Goal: Task Accomplishment & Management: Use online tool/utility

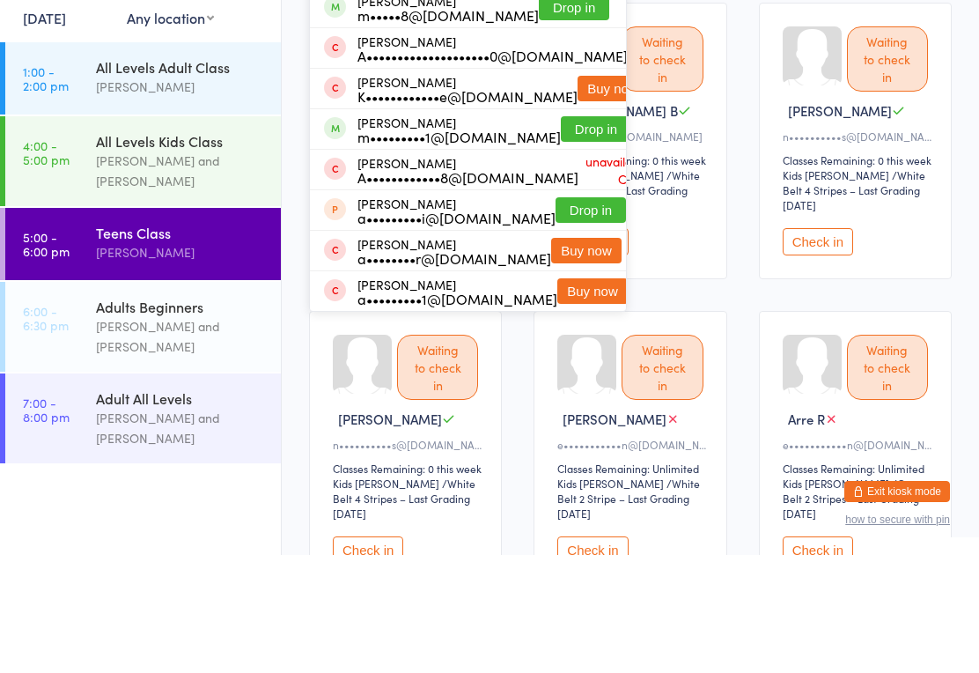
type input "Aless"
click at [572, 113] on button "Drop in" at bounding box center [574, 126] width 70 height 26
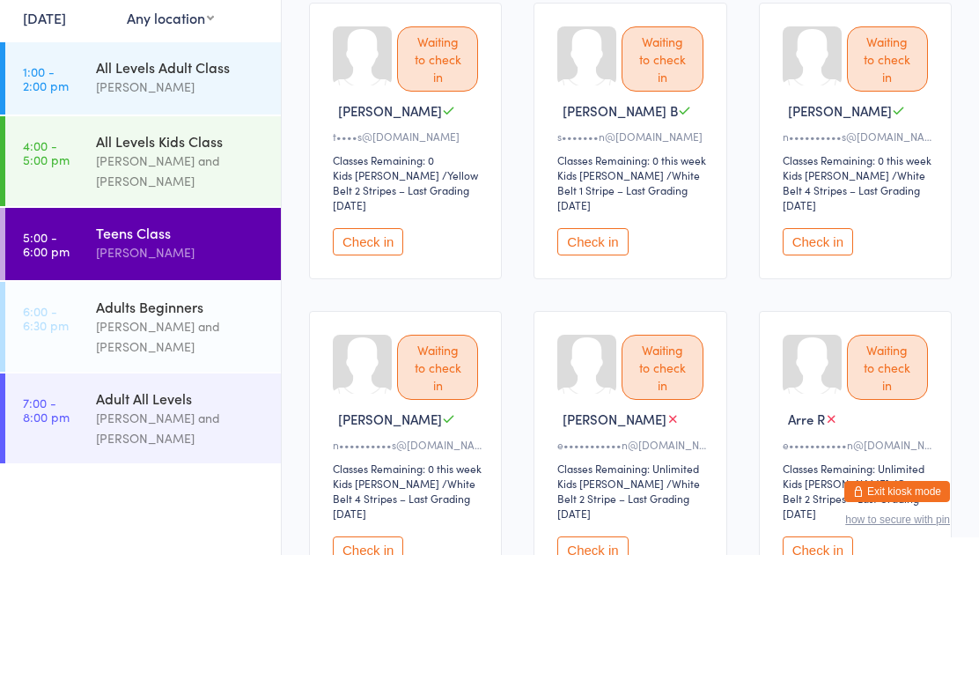
scroll to position [118, 0]
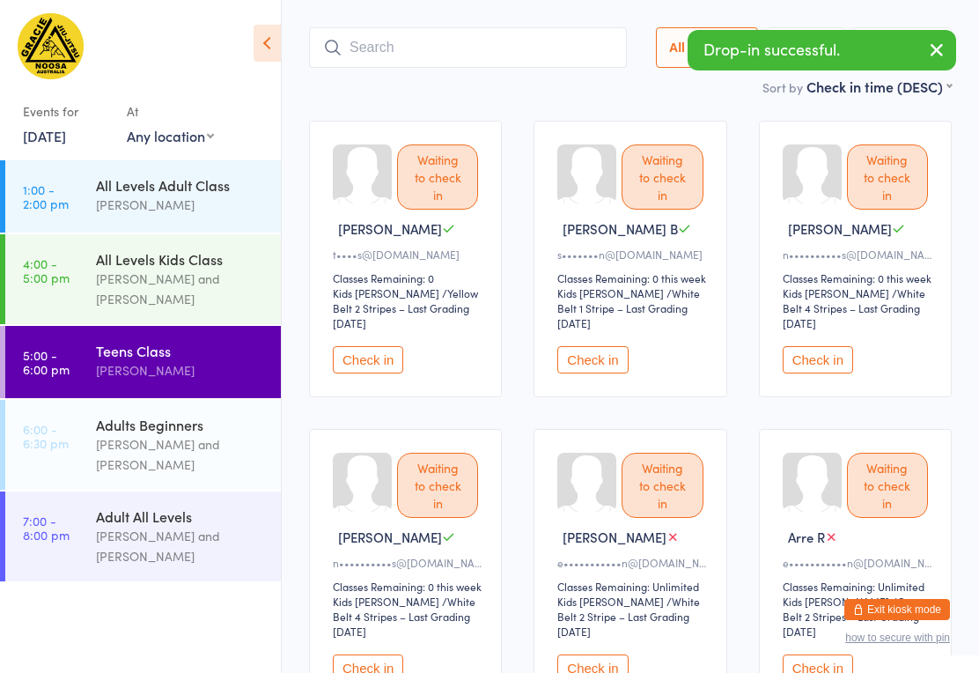
click at [136, 434] on div "Adults Beginners" at bounding box center [181, 424] width 170 height 19
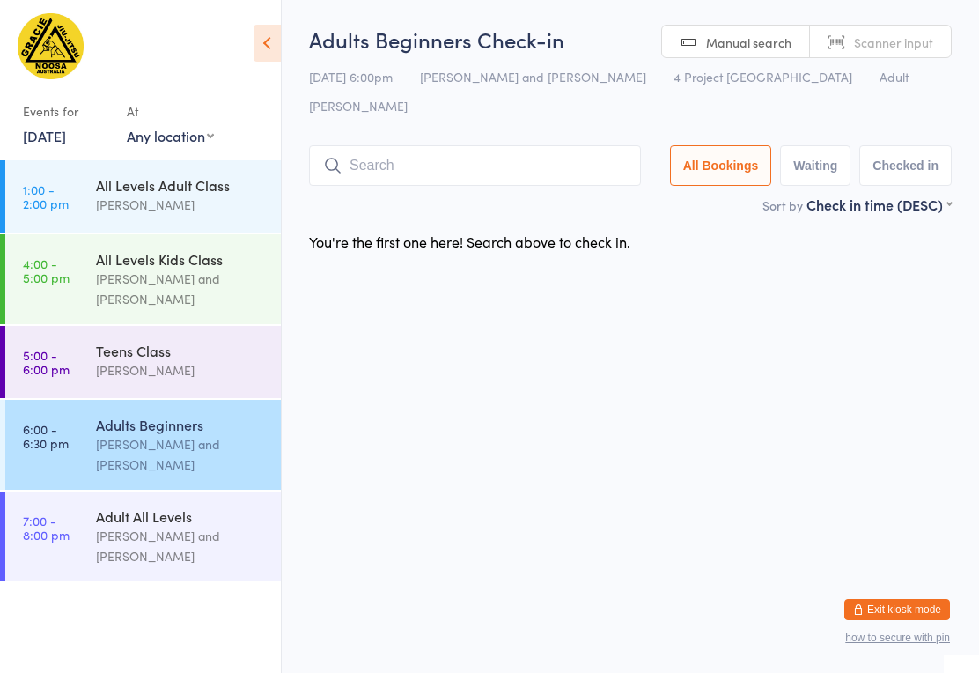
click at [484, 145] on input "search" at bounding box center [475, 165] width 332 height 40
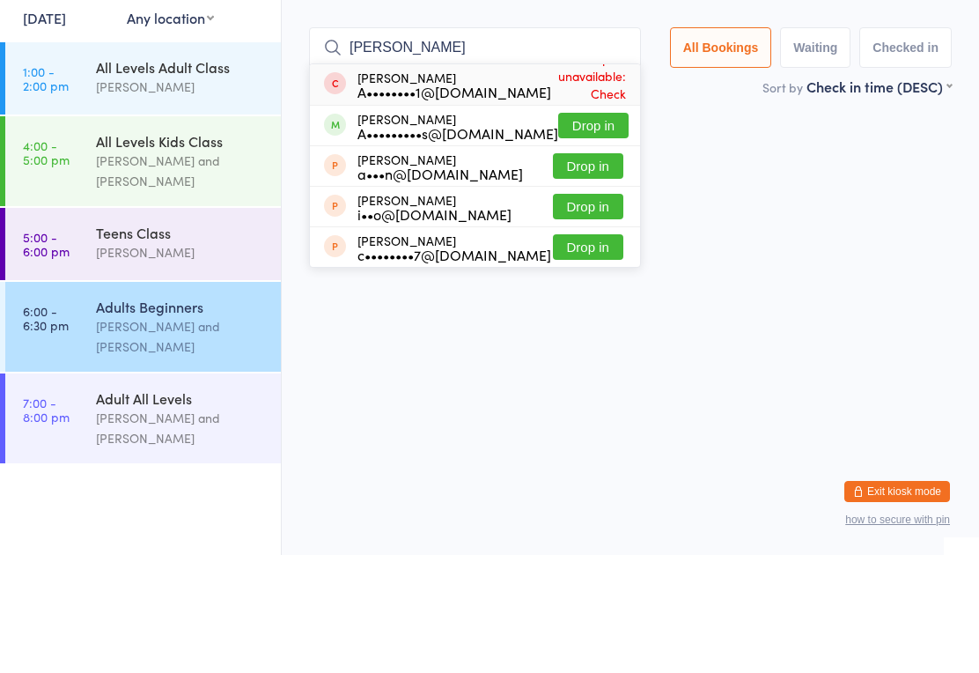
type input "[PERSON_NAME]"
click at [597, 231] on button "Drop in" at bounding box center [593, 244] width 70 height 26
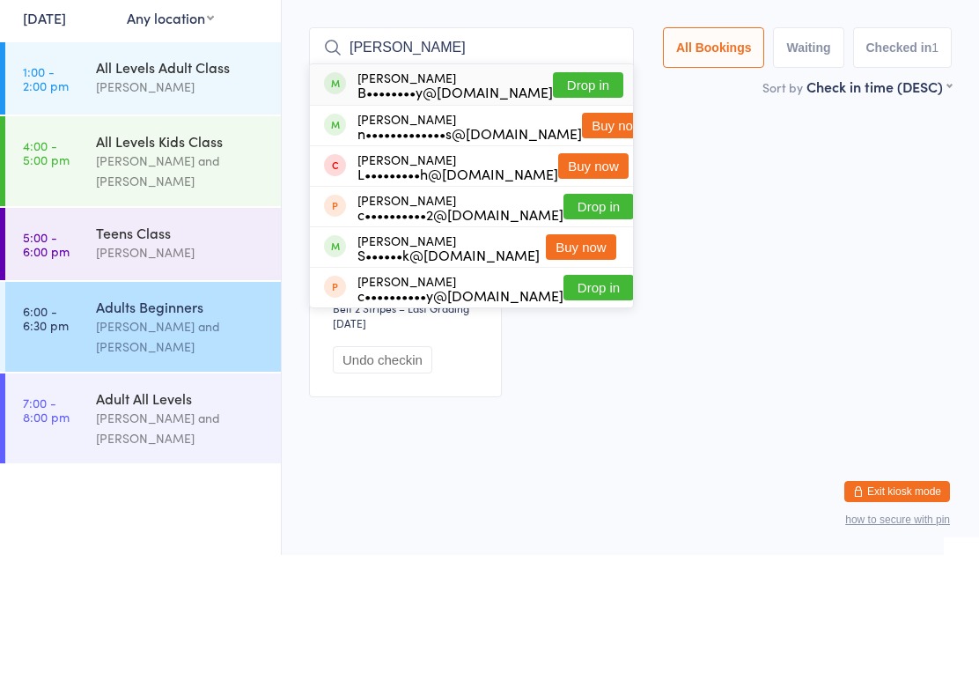
type input "[PERSON_NAME]"
click at [592, 190] on button "Drop in" at bounding box center [588, 203] width 70 height 26
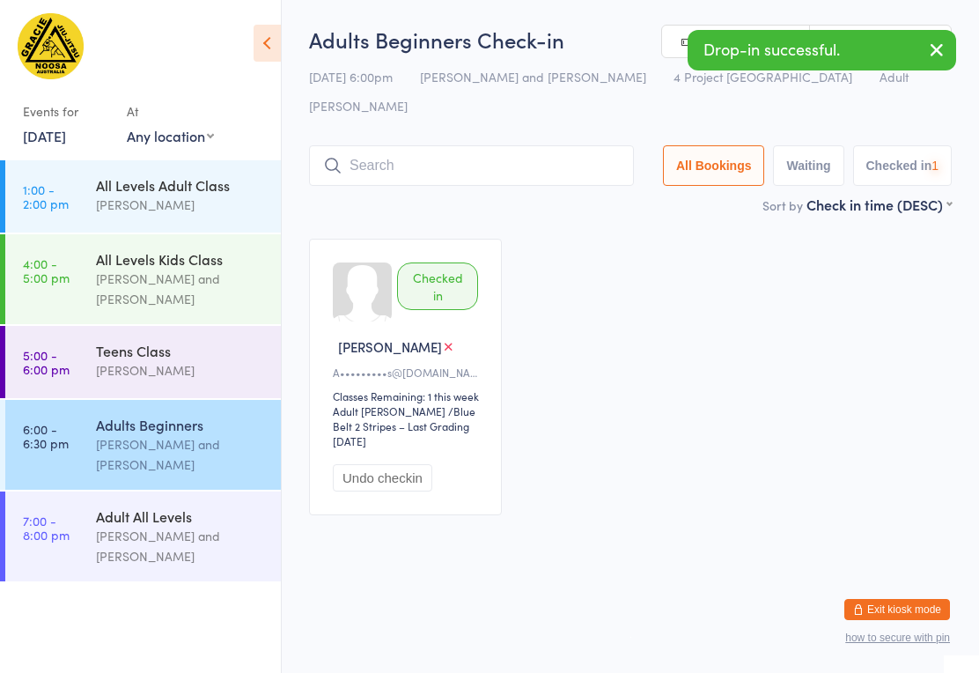
click at [453, 145] on input "search" at bounding box center [471, 165] width 325 height 40
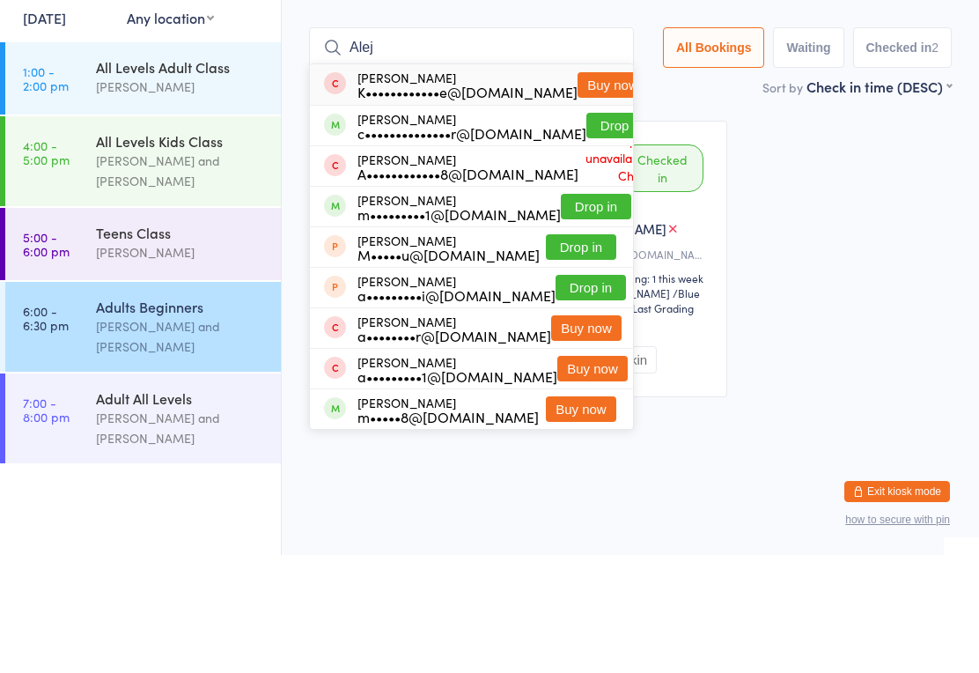
type input "Alej"
click at [592, 231] on button "Drop in" at bounding box center [621, 244] width 70 height 26
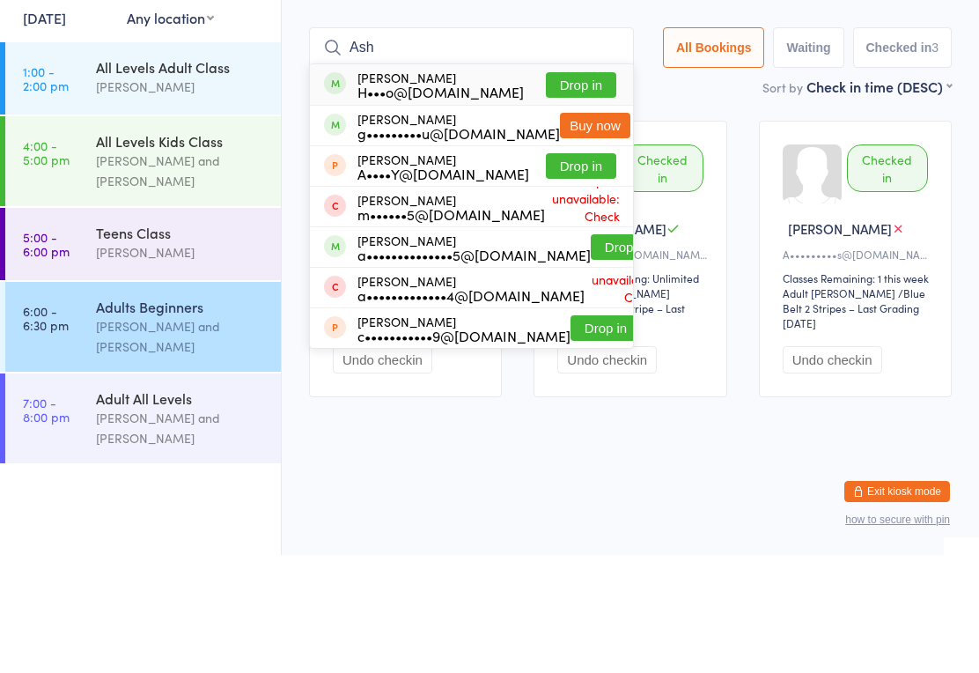
type input "Ash"
click at [584, 190] on button "Drop in" at bounding box center [581, 203] width 70 height 26
